Goal: Use online tool/utility: Utilize a website feature to perform a specific function

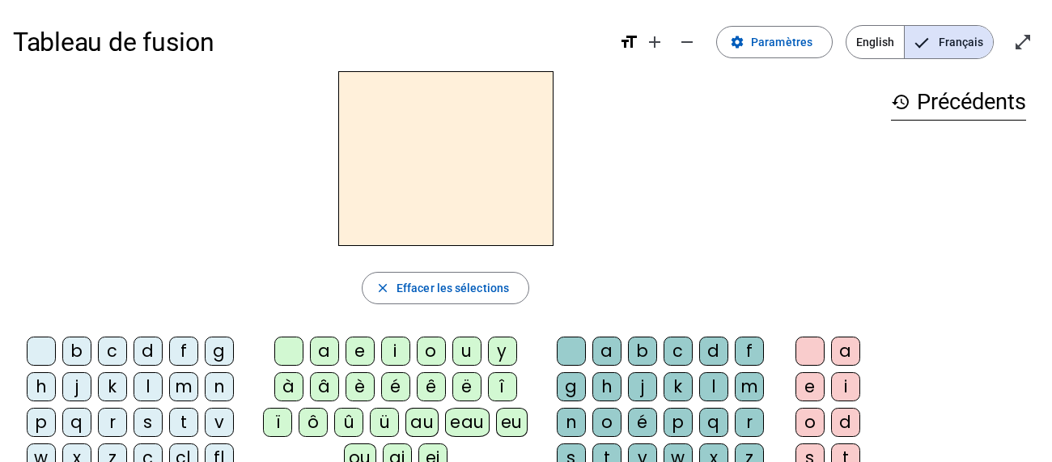
scroll to position [81, 0]
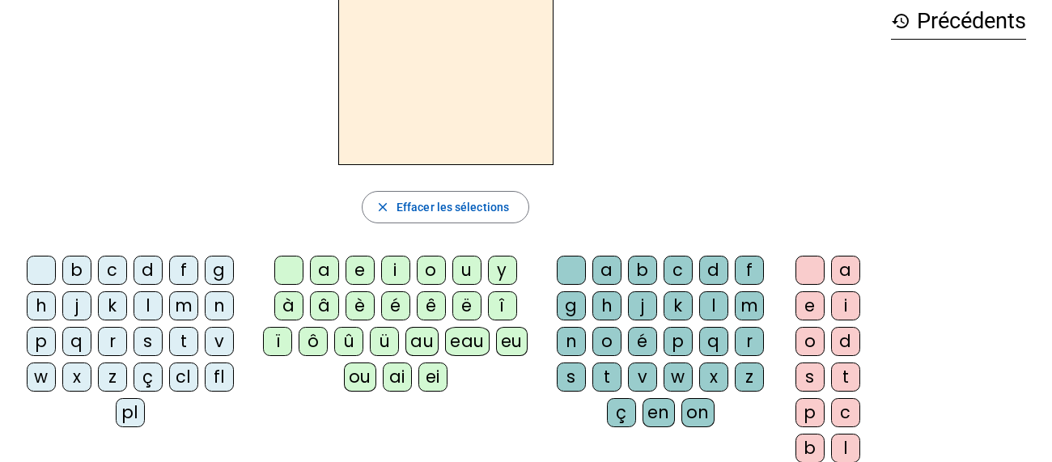
click at [147, 308] on div "l" at bounding box center [148, 305] width 29 height 29
click at [325, 270] on div "a" at bounding box center [324, 270] width 29 height 29
click at [359, 274] on div "e" at bounding box center [360, 270] width 29 height 29
click at [461, 277] on div "u" at bounding box center [466, 270] width 29 height 29
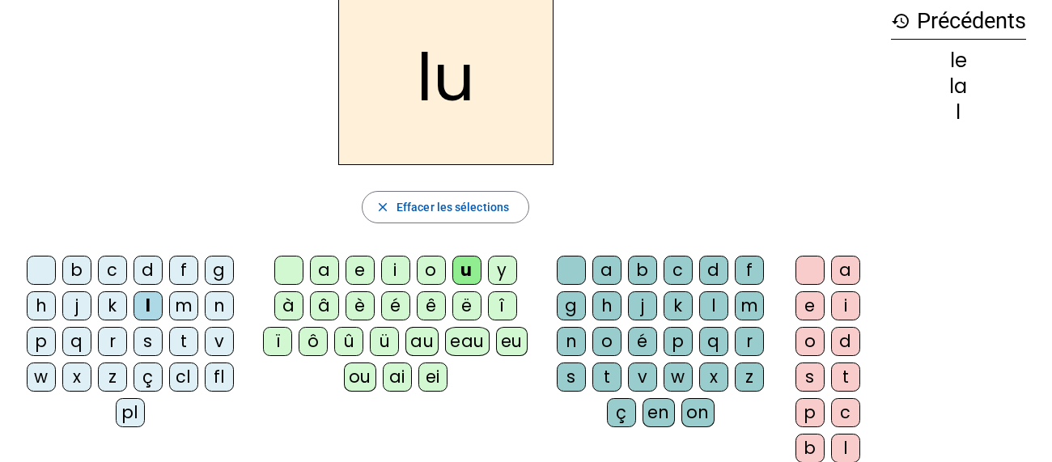
click at [177, 343] on div "t" at bounding box center [183, 341] width 29 height 29
click at [355, 271] on div "e" at bounding box center [360, 270] width 29 height 29
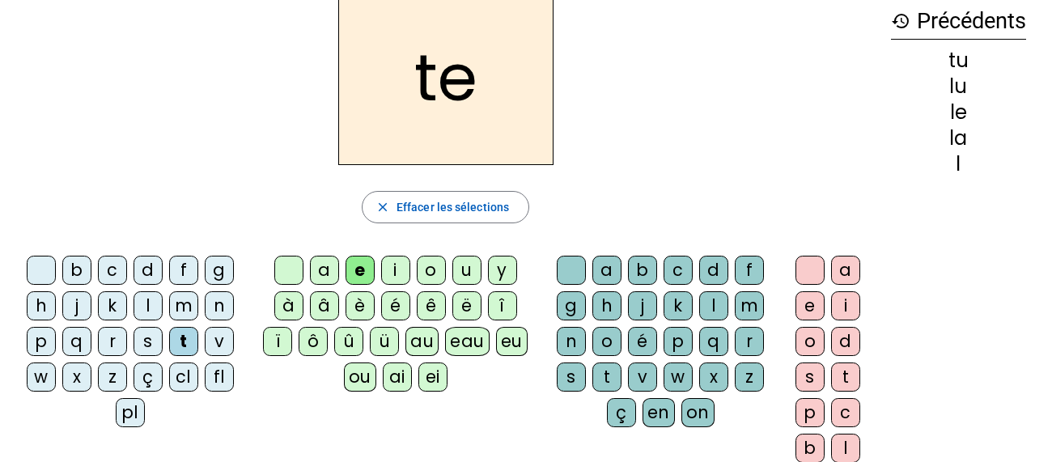
click at [318, 272] on div "a" at bounding box center [324, 270] width 29 height 29
